Goal: Task Accomplishment & Management: Use online tool/utility

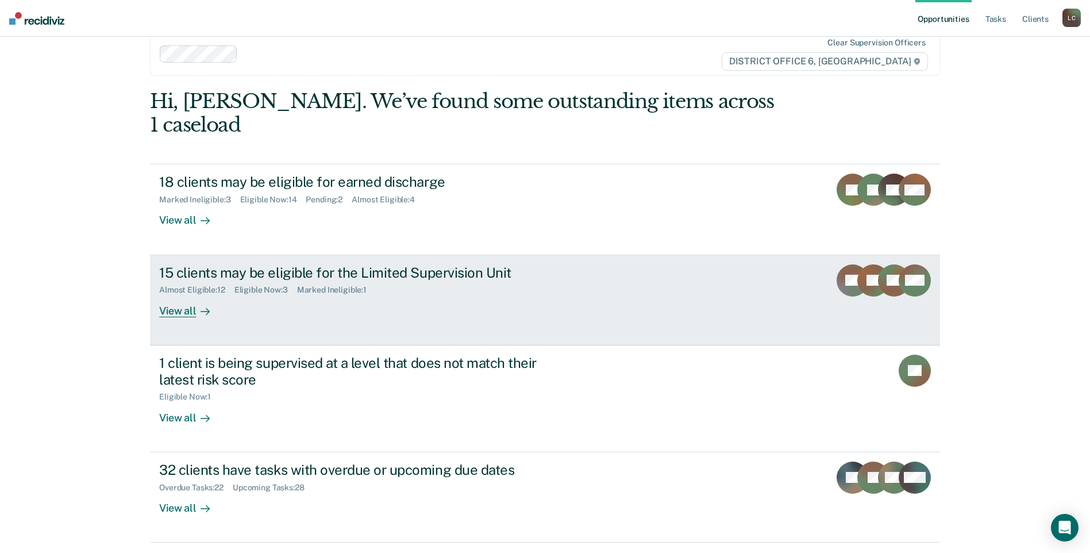
scroll to position [34, 0]
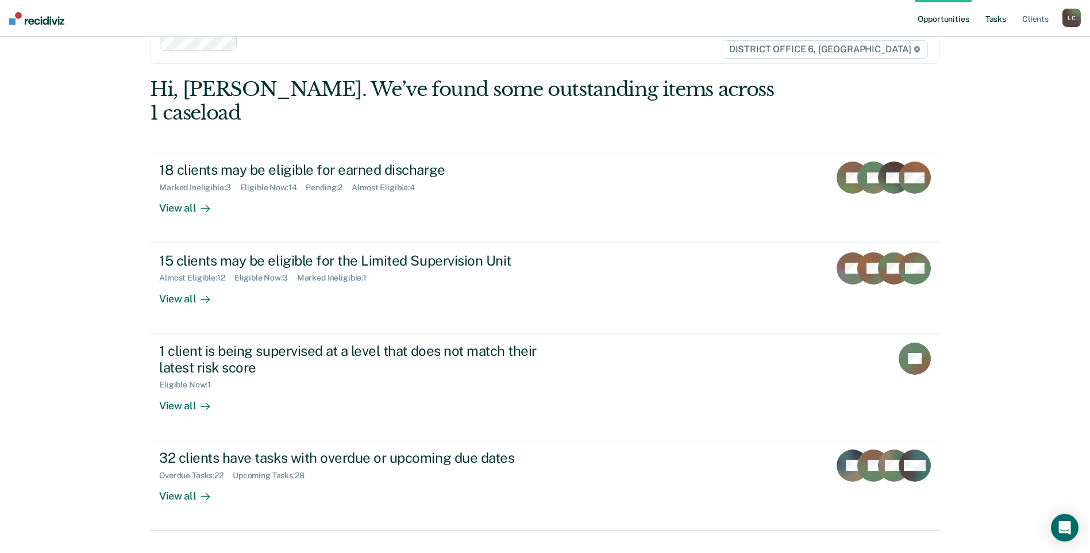
click at [998, 20] on link "Tasks" at bounding box center [995, 18] width 25 height 37
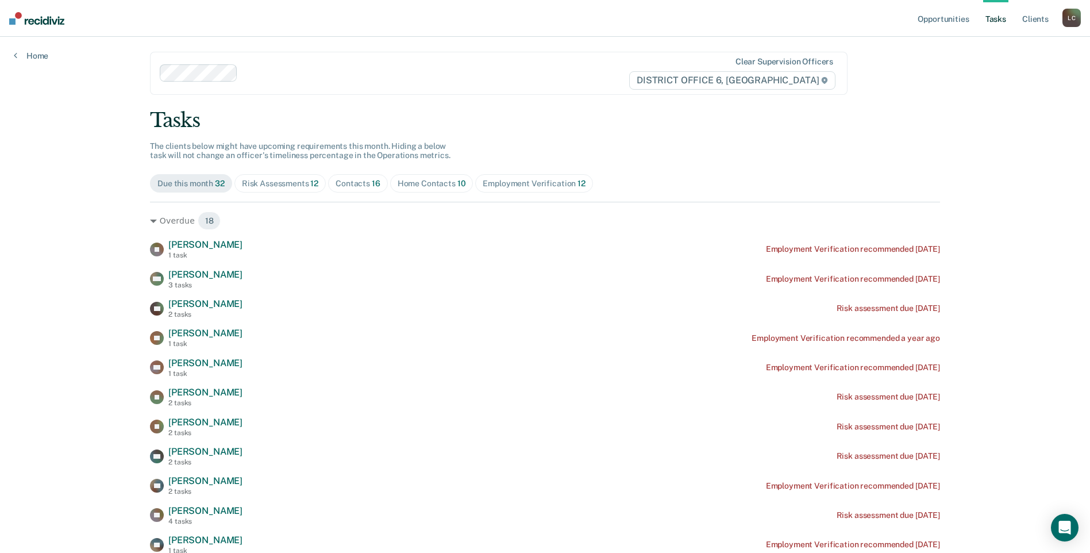
scroll to position [57, 0]
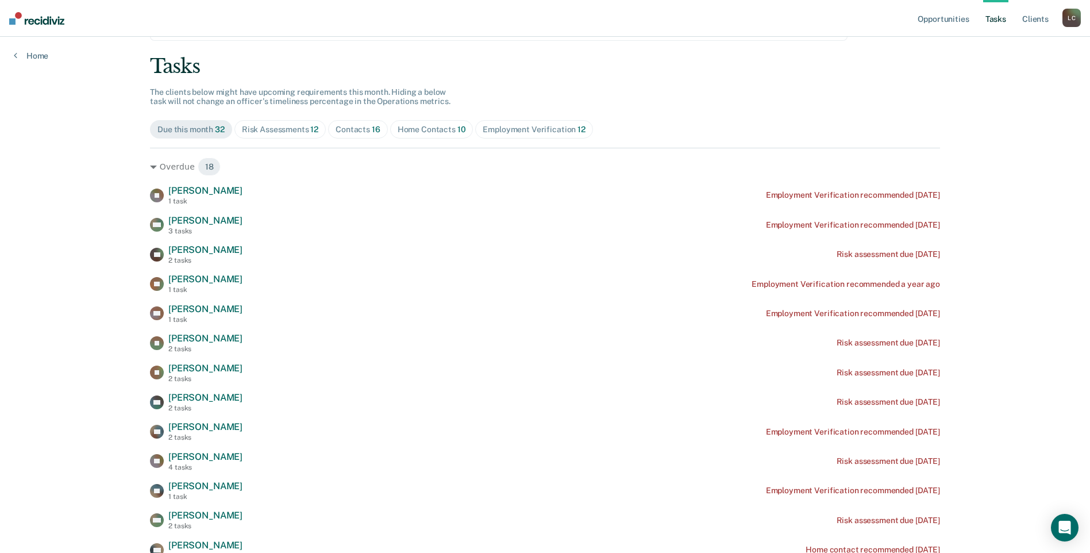
click at [432, 132] on div "Home Contacts 10" at bounding box center [432, 130] width 68 height 10
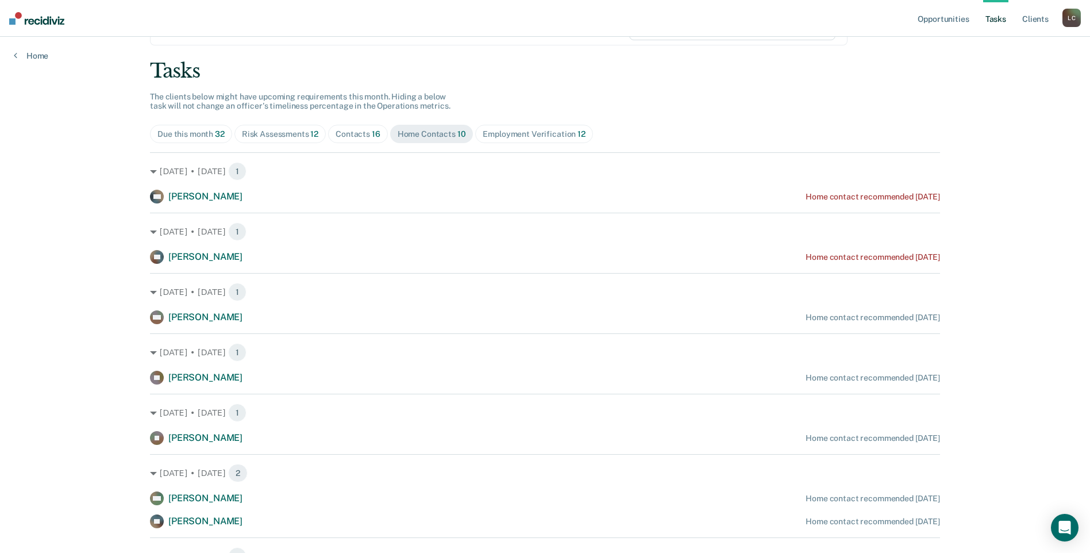
scroll to position [25, 0]
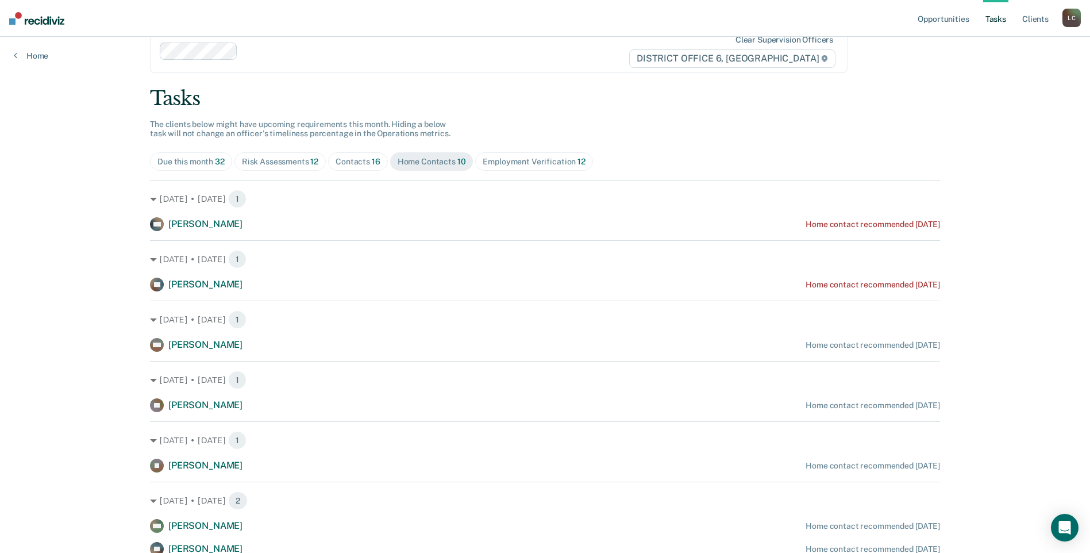
click at [356, 163] on div "Contacts 16" at bounding box center [358, 162] width 45 height 10
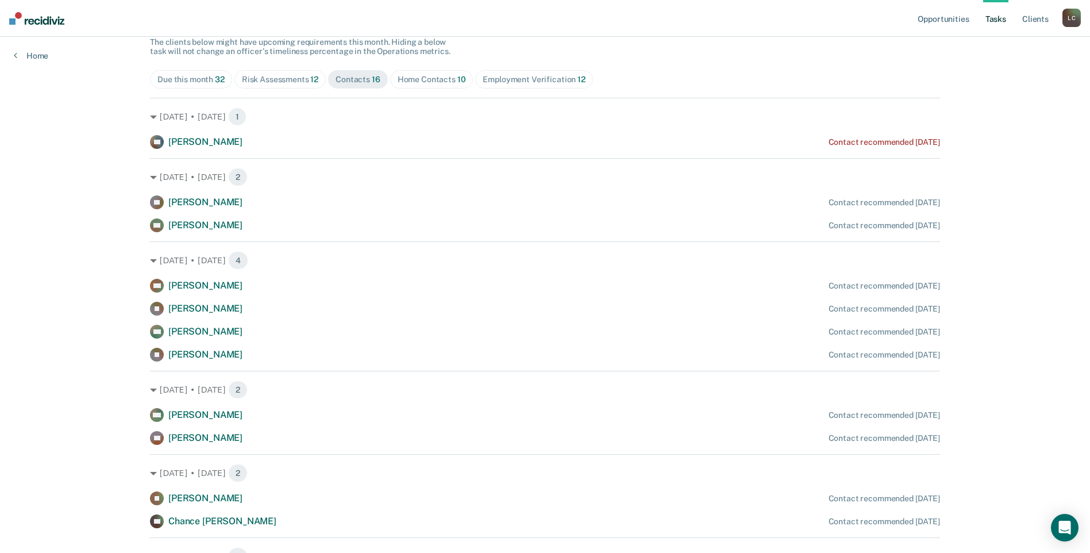
scroll to position [83, 0]
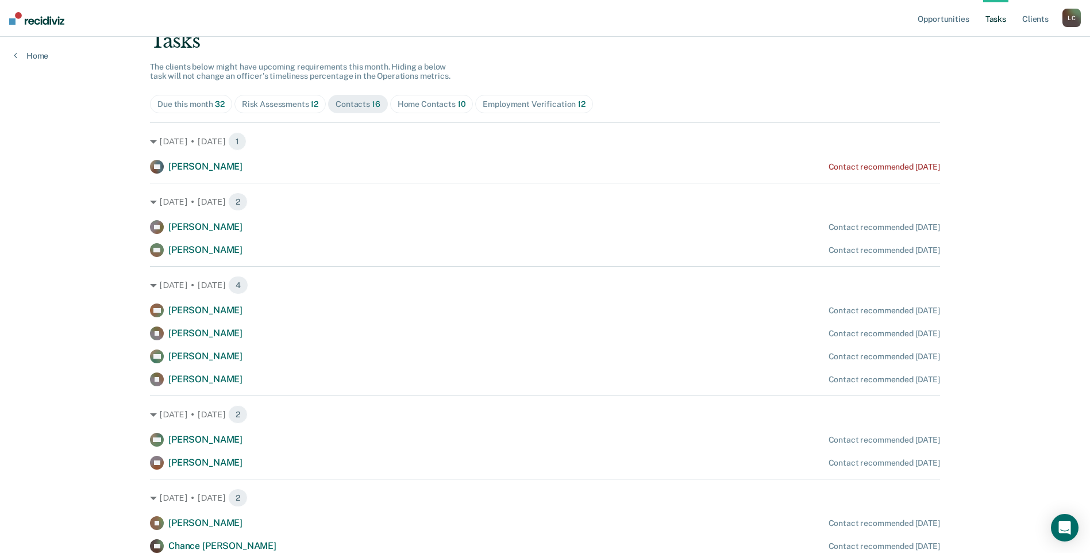
click at [282, 99] on div "Risk Assessments 12" at bounding box center [280, 104] width 76 height 10
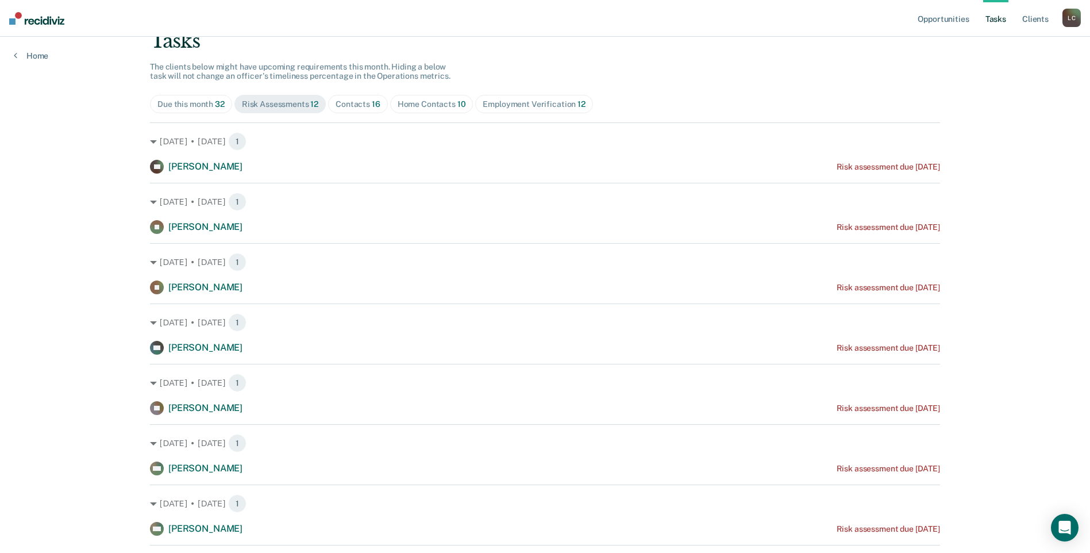
click at [194, 106] on div "Due this month 32" at bounding box center [190, 104] width 67 height 10
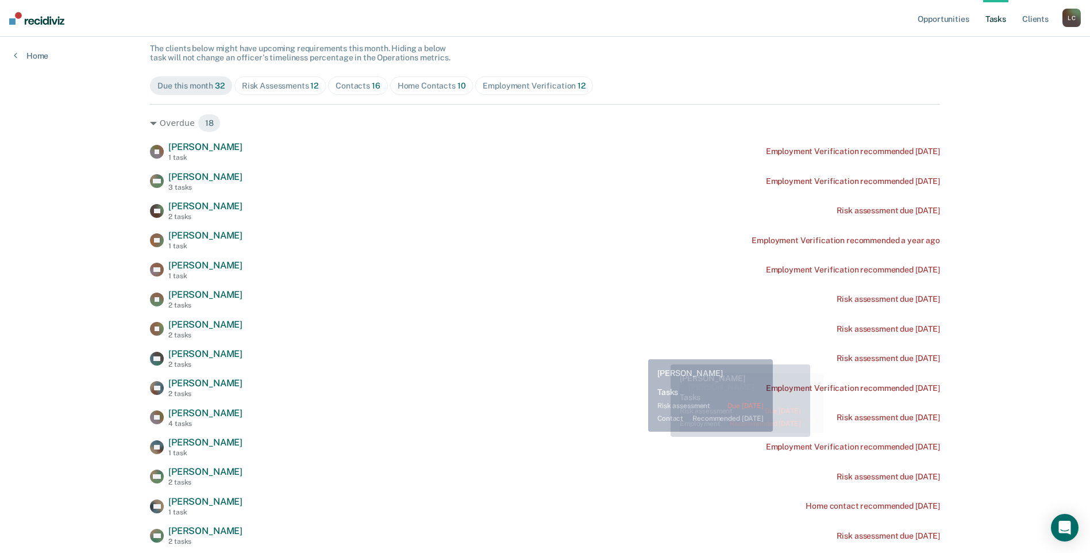
scroll to position [77, 0]
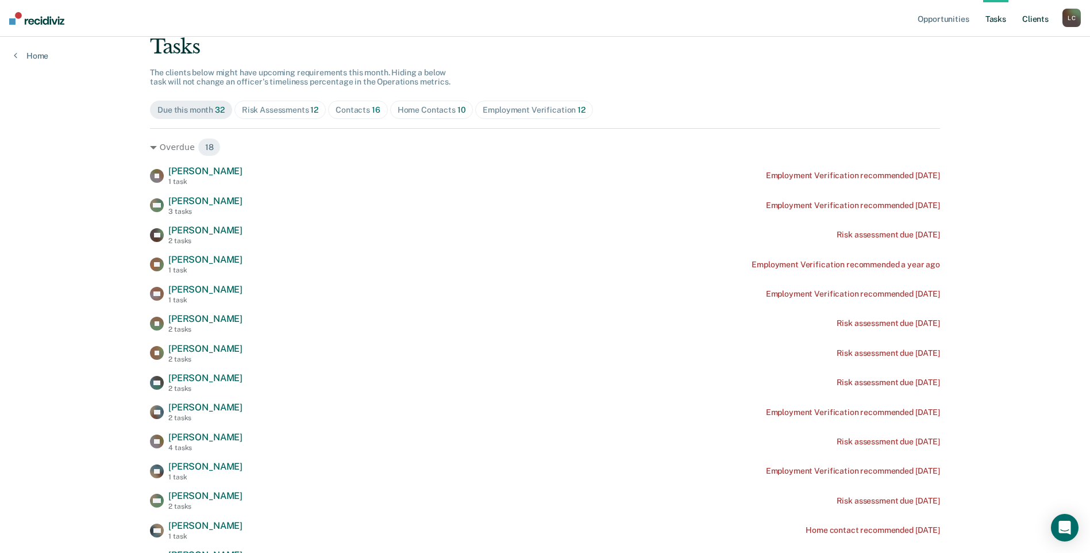
click at [1038, 20] on link "Client s" at bounding box center [1035, 18] width 31 height 37
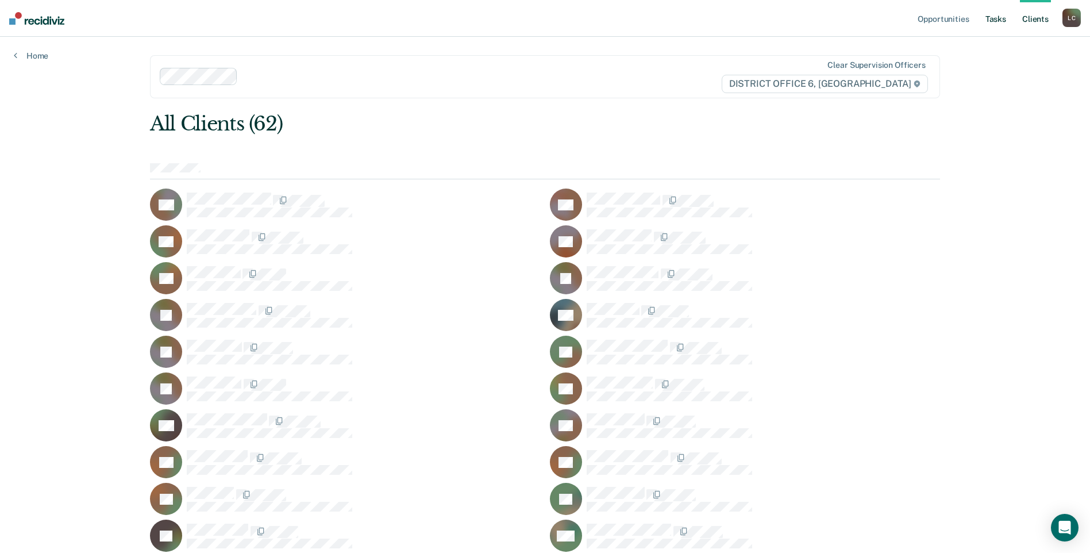
click at [998, 16] on link "Tasks" at bounding box center [995, 18] width 25 height 37
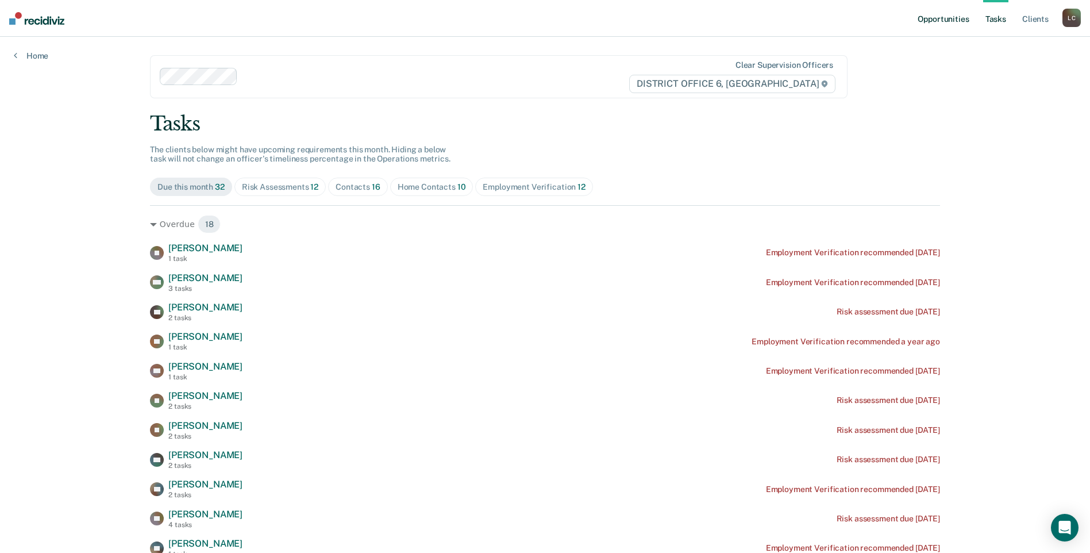
click at [950, 15] on link "Opportunities" at bounding box center [943, 18] width 56 height 37
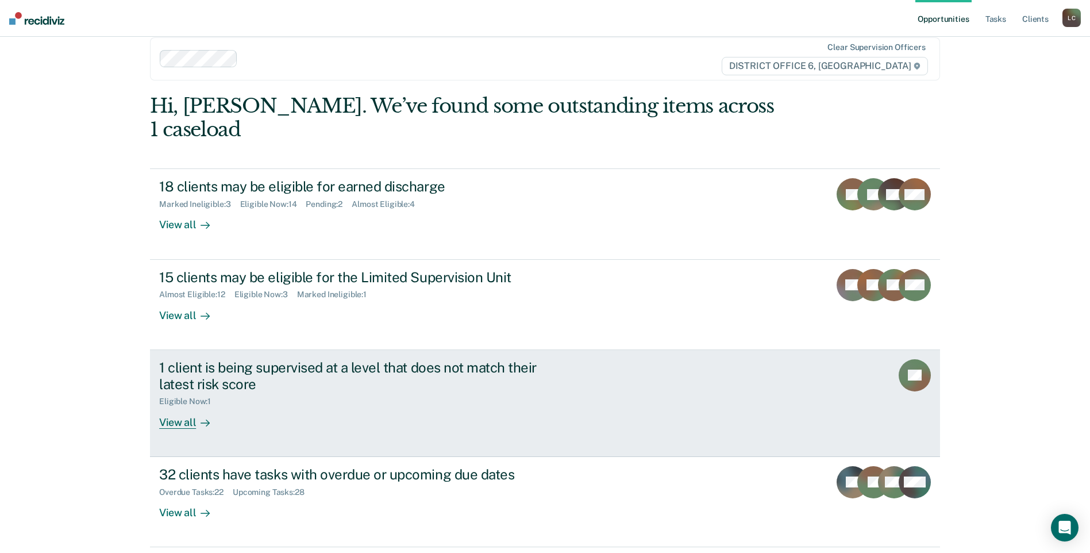
scroll to position [34, 0]
